Goal: Obtain resource: Download file/media

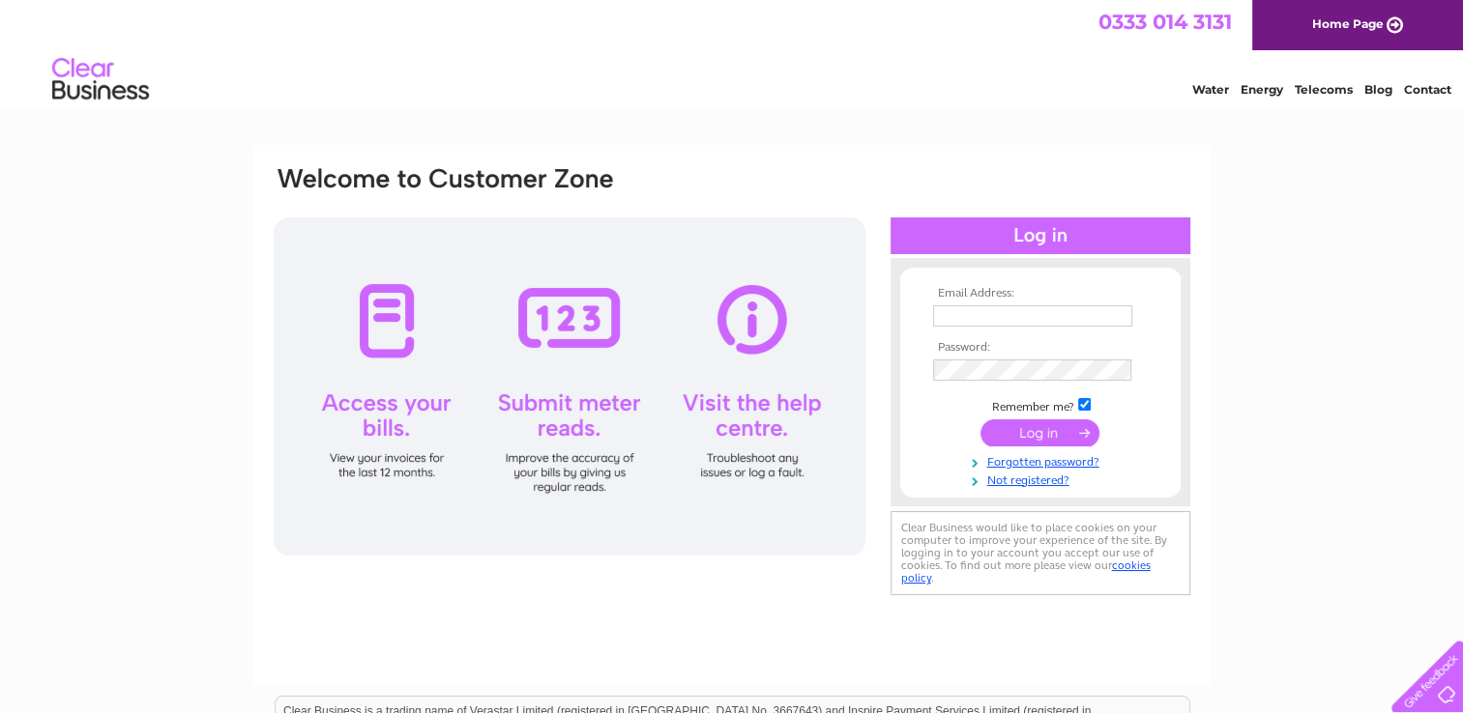
type input "info@sgarages.co.uk"
click at [1044, 428] on input "submit" at bounding box center [1039, 433] width 119 height 27
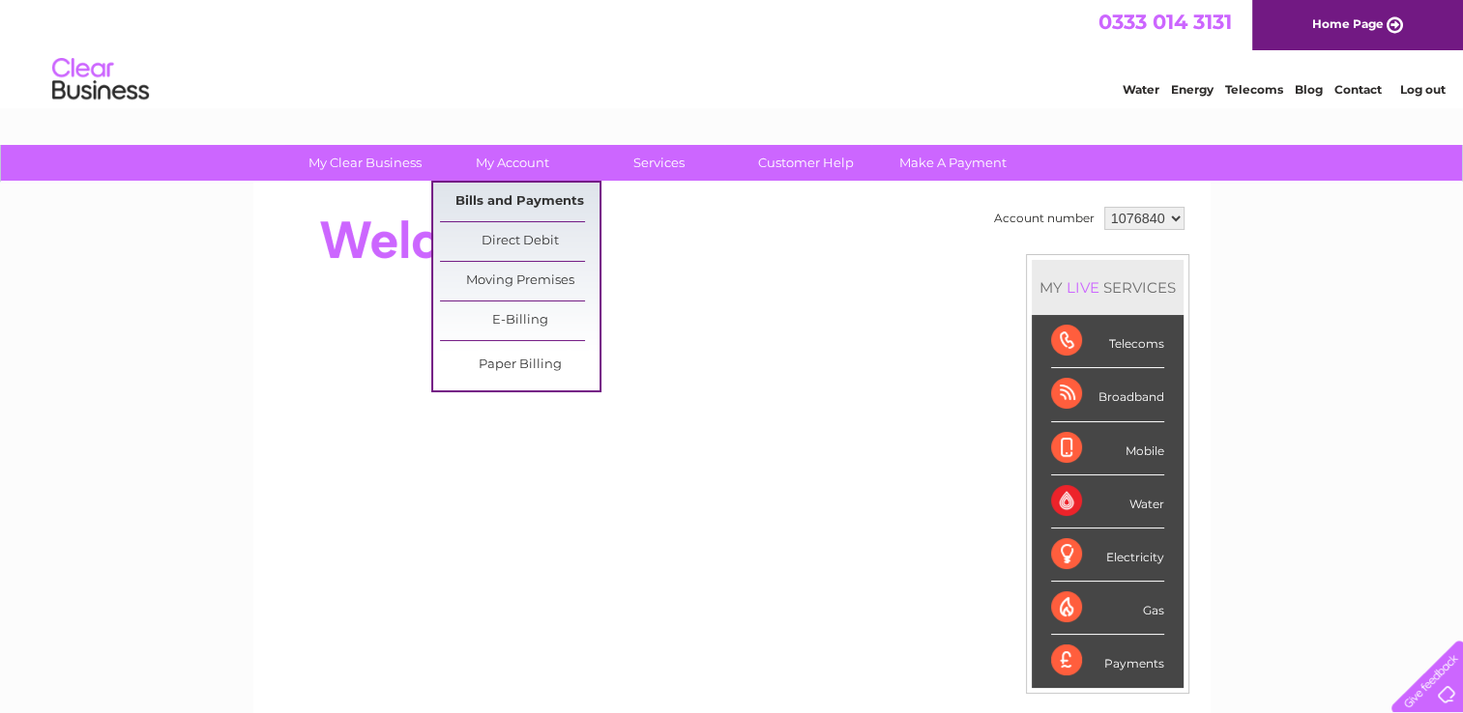
click at [538, 198] on link "Bills and Payments" at bounding box center [520, 202] width 160 height 39
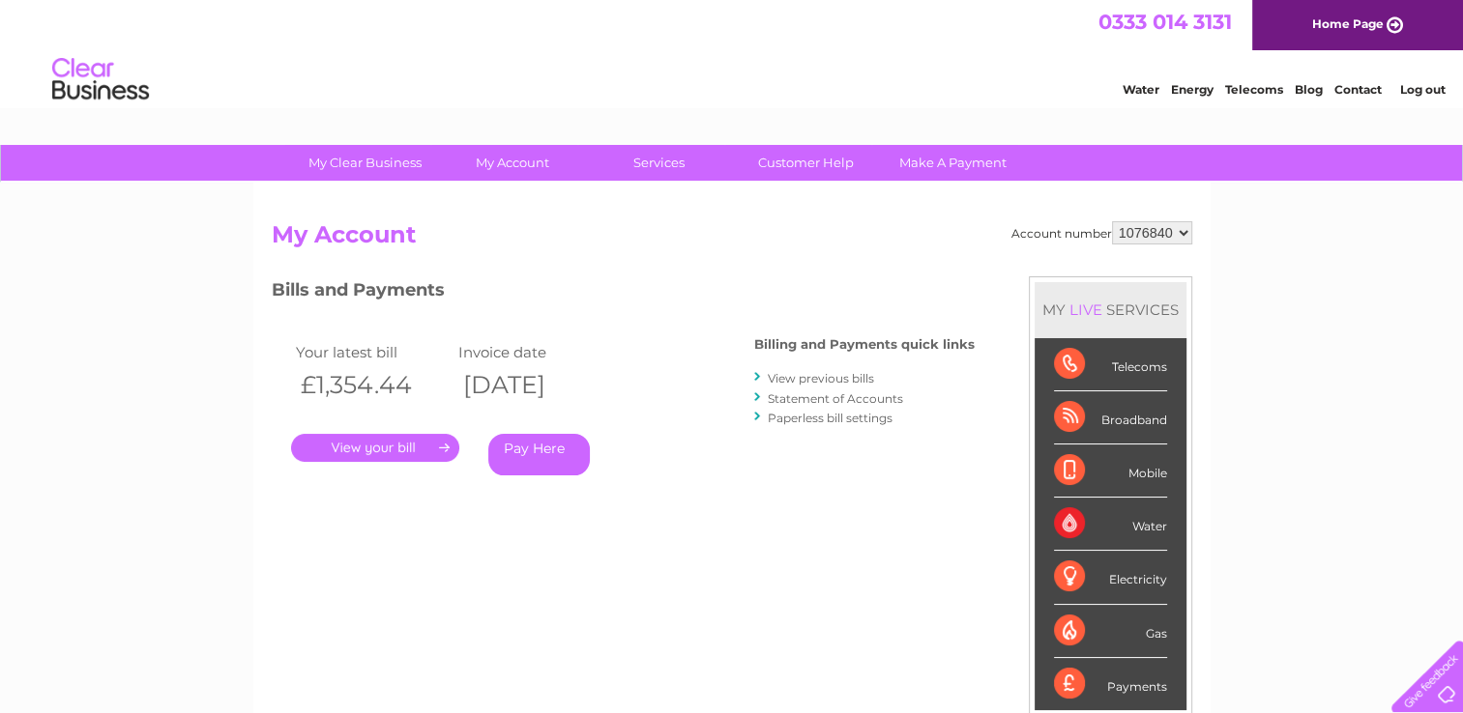
click at [819, 374] on link "View previous bills" at bounding box center [821, 378] width 106 height 15
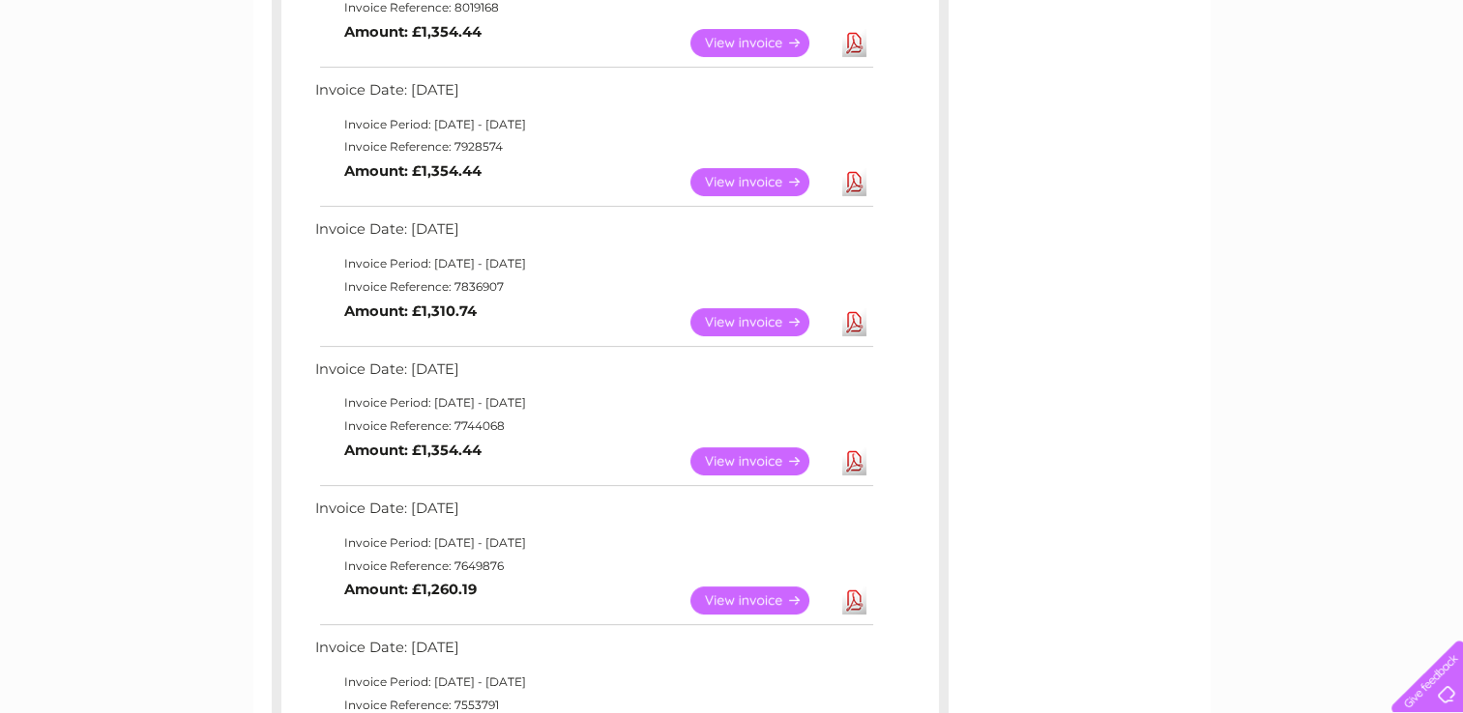
scroll to position [450, 0]
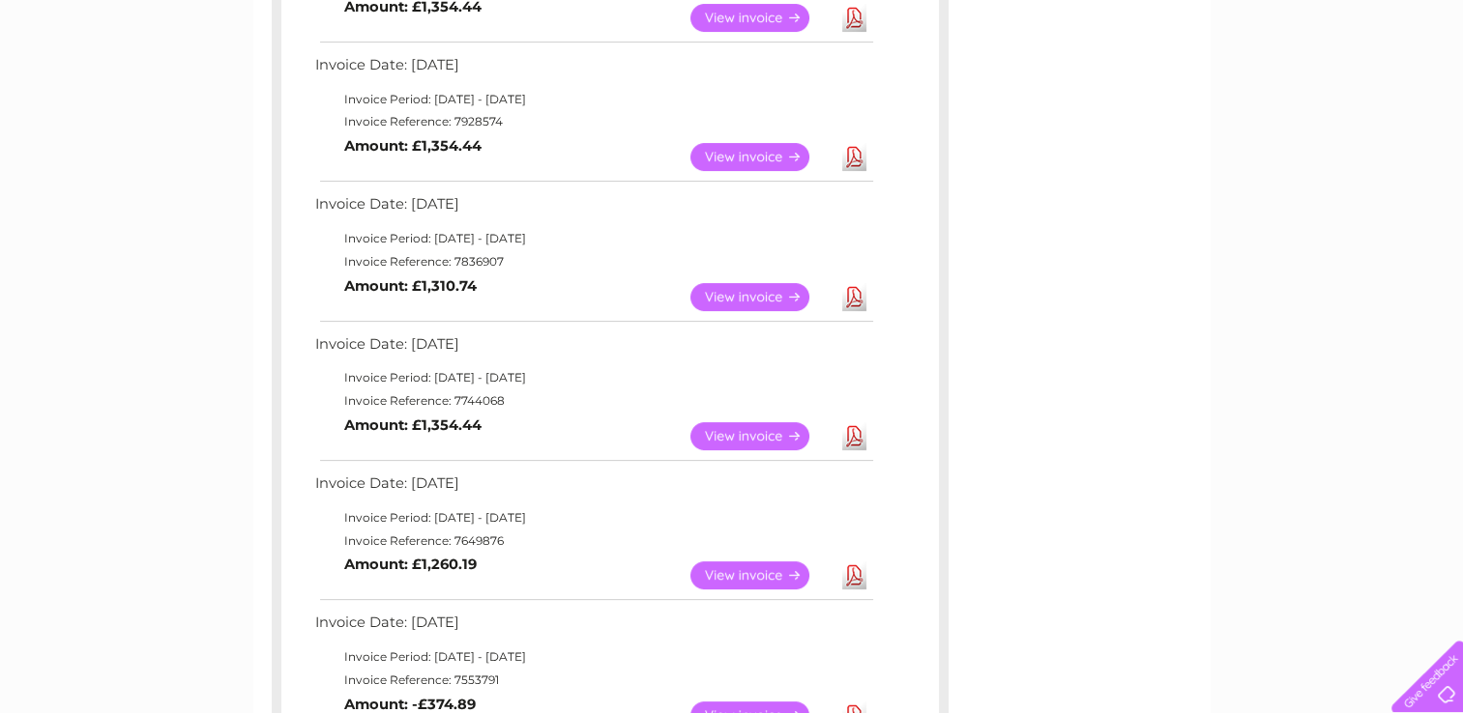
click at [777, 438] on link "View" at bounding box center [761, 436] width 142 height 28
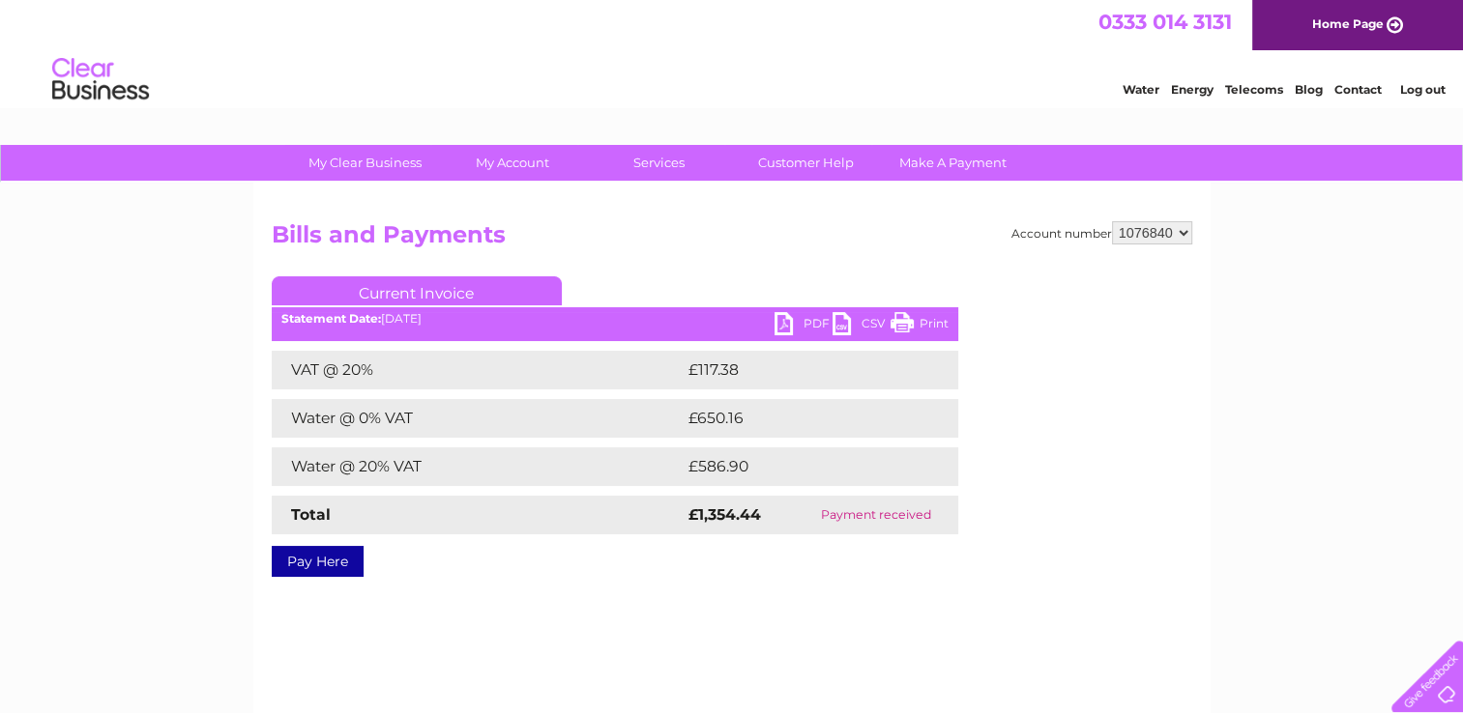
click at [847, 330] on link "CSV" at bounding box center [861, 326] width 58 height 28
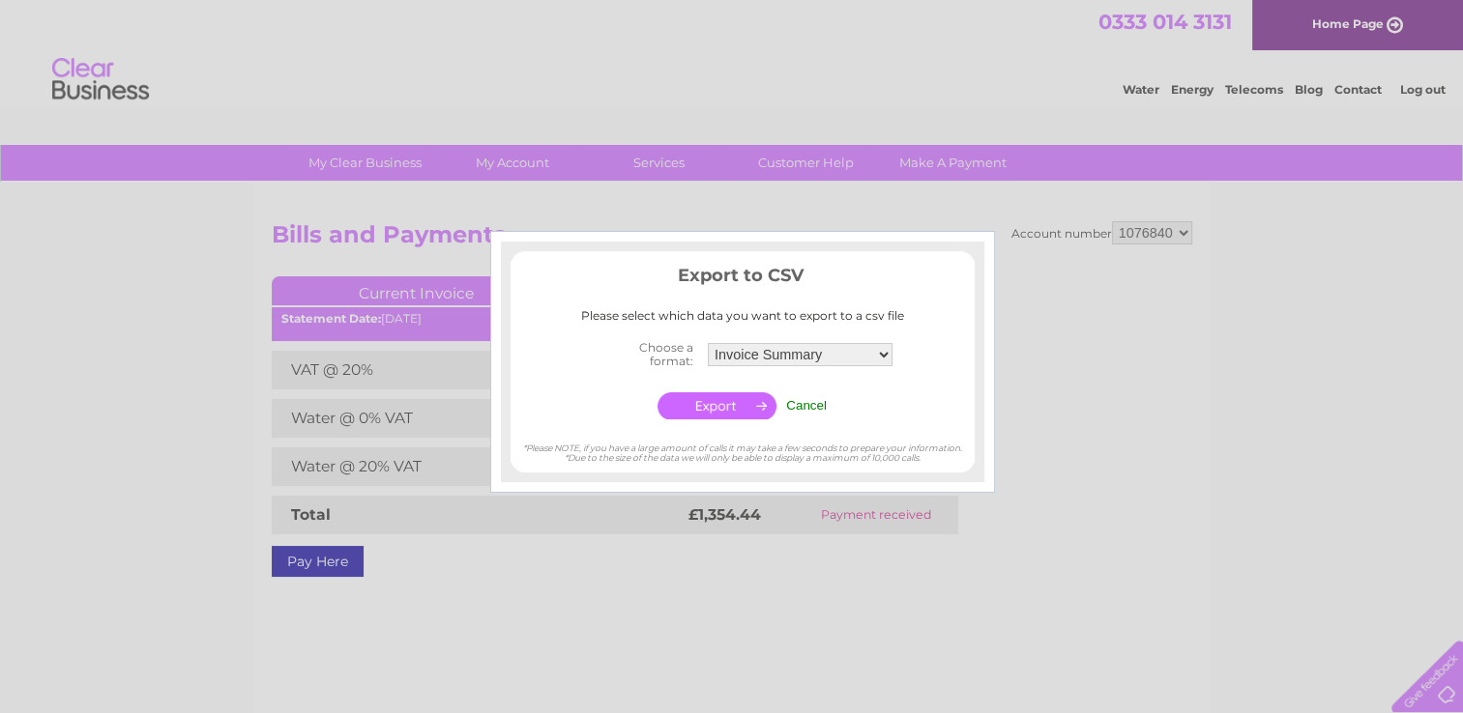
click at [816, 408] on input "Cancel" at bounding box center [806, 405] width 41 height 15
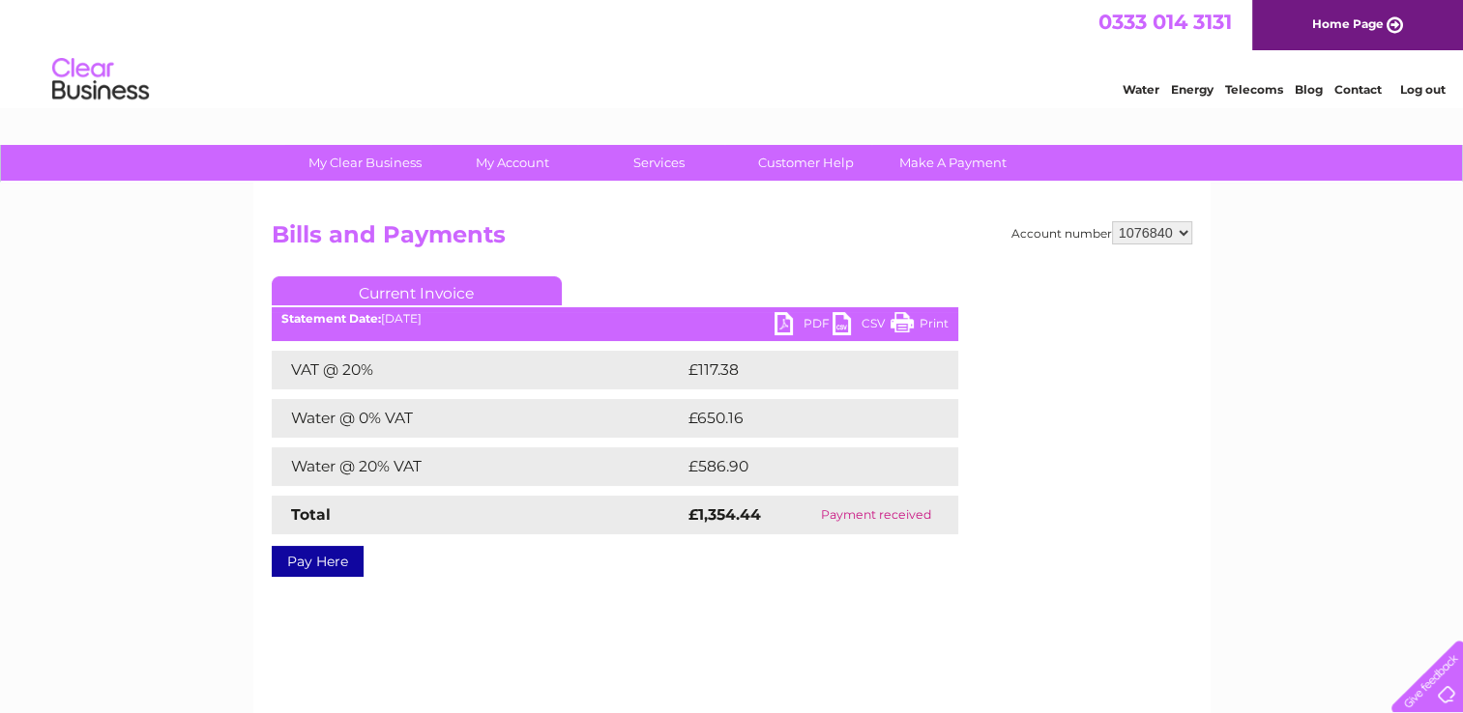
click at [778, 328] on link "PDF" at bounding box center [803, 326] width 58 height 28
drag, startPoint x: 791, startPoint y: 263, endPoint x: 754, endPoint y: 260, distance: 36.8
click at [791, 263] on div "Account number 1076840 Bills and Payments Current Invoice PDF CSV Print Total" at bounding box center [732, 395] width 920 height 349
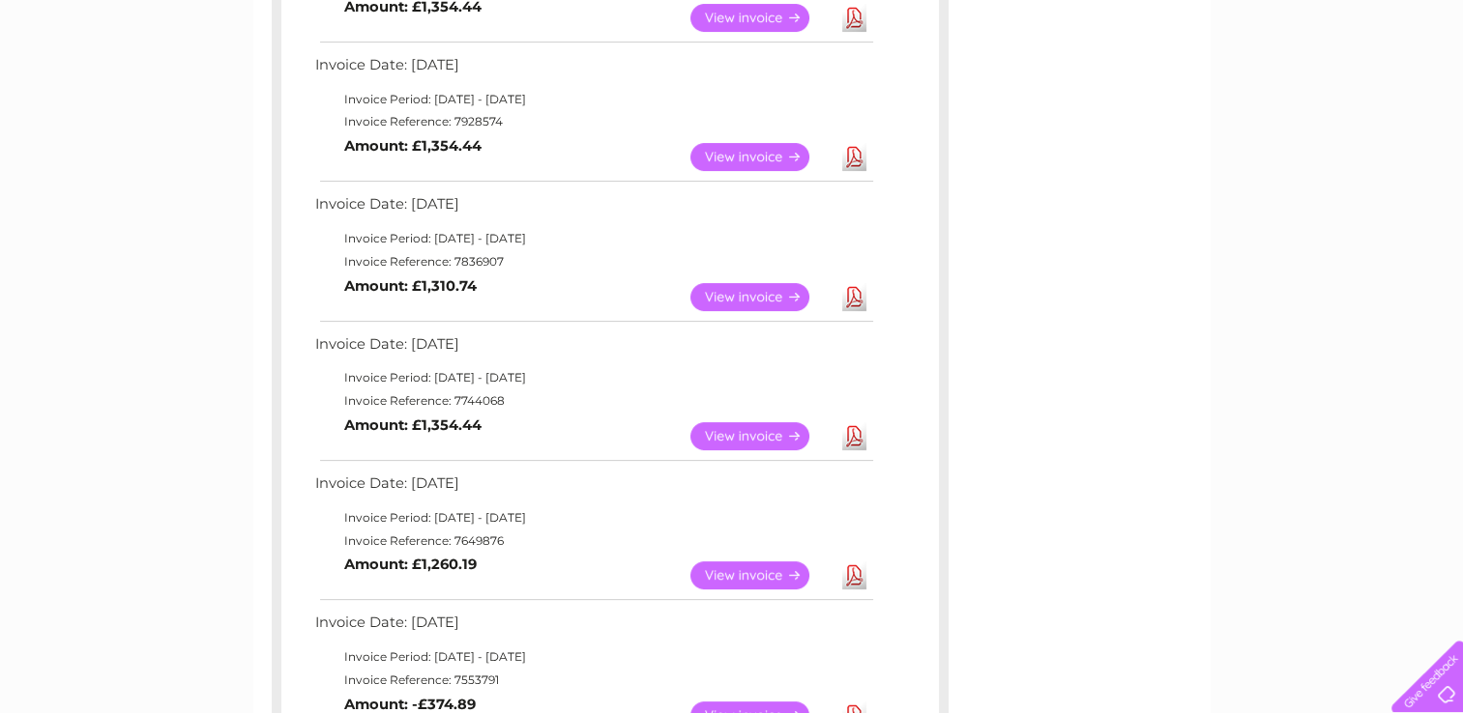
click at [731, 283] on link "View" at bounding box center [761, 297] width 142 height 28
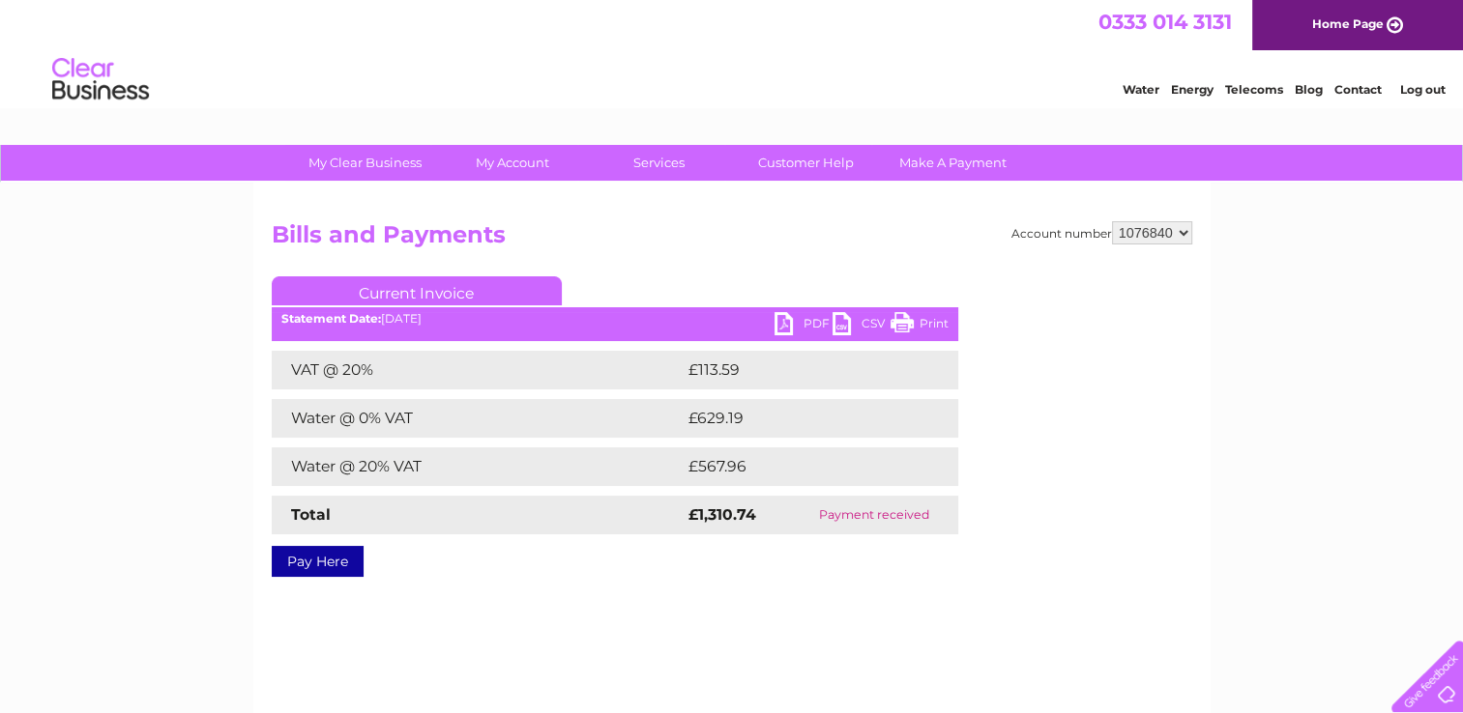
click at [793, 323] on link "PDF" at bounding box center [803, 326] width 58 height 28
